Goal: Task Accomplishment & Management: Use online tool/utility

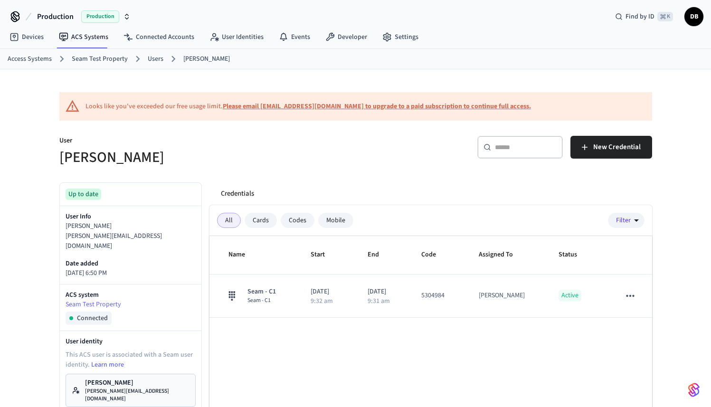
scroll to position [2, 0]
click at [61, 13] on span "Production" at bounding box center [55, 15] width 37 height 11
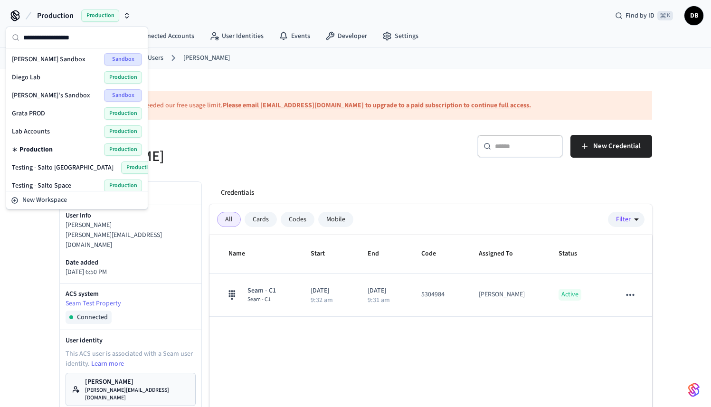
click at [43, 128] on span "Lab Accounts" at bounding box center [31, 131] width 38 height 9
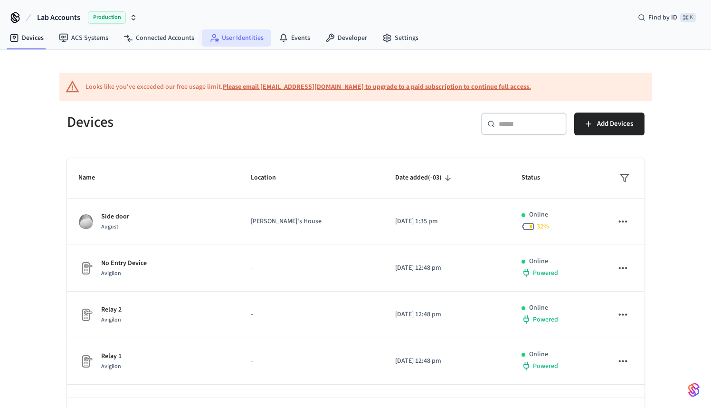
click at [248, 38] on link "User Identities" at bounding box center [236, 37] width 69 height 17
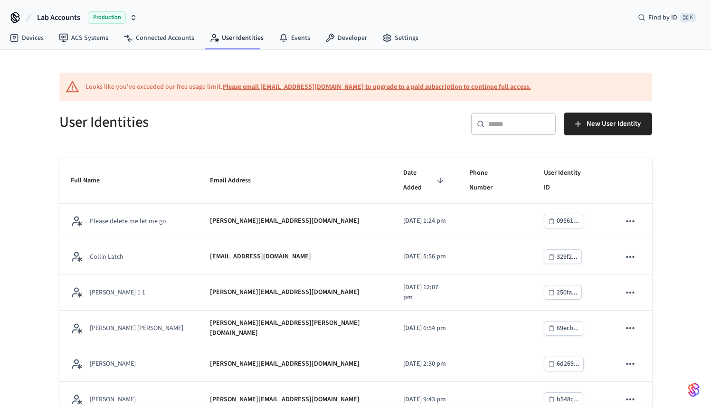
click at [506, 130] on div "​ ​" at bounding box center [513, 124] width 85 height 23
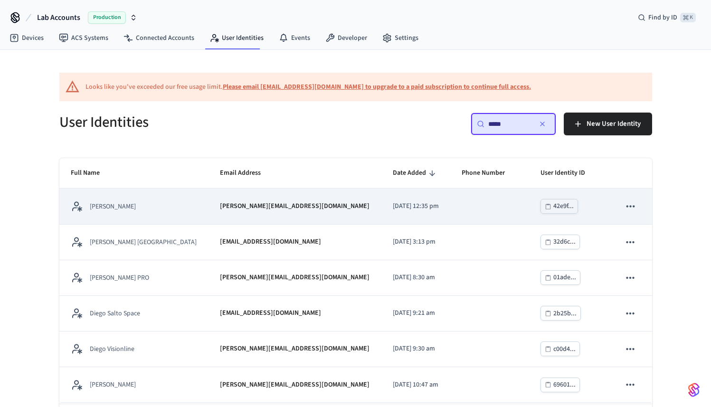
type input "*****"
click at [220, 211] on p "[PERSON_NAME][EMAIL_ADDRESS][DOMAIN_NAME]" at bounding box center [295, 206] width 150 height 10
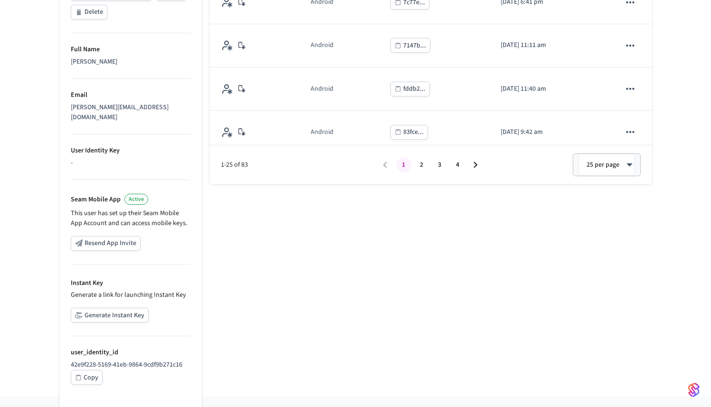
scroll to position [303, 0]
click at [98, 308] on button "Generate Instant Key" at bounding box center [110, 314] width 78 height 15
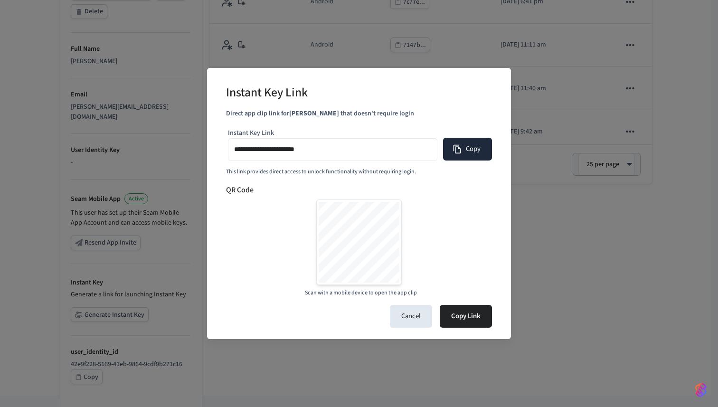
click at [462, 149] on button "Copy" at bounding box center [467, 149] width 49 height 23
click at [20, 202] on div "**********" at bounding box center [359, 203] width 718 height 407
